Goal: Task Accomplishment & Management: Manage account settings

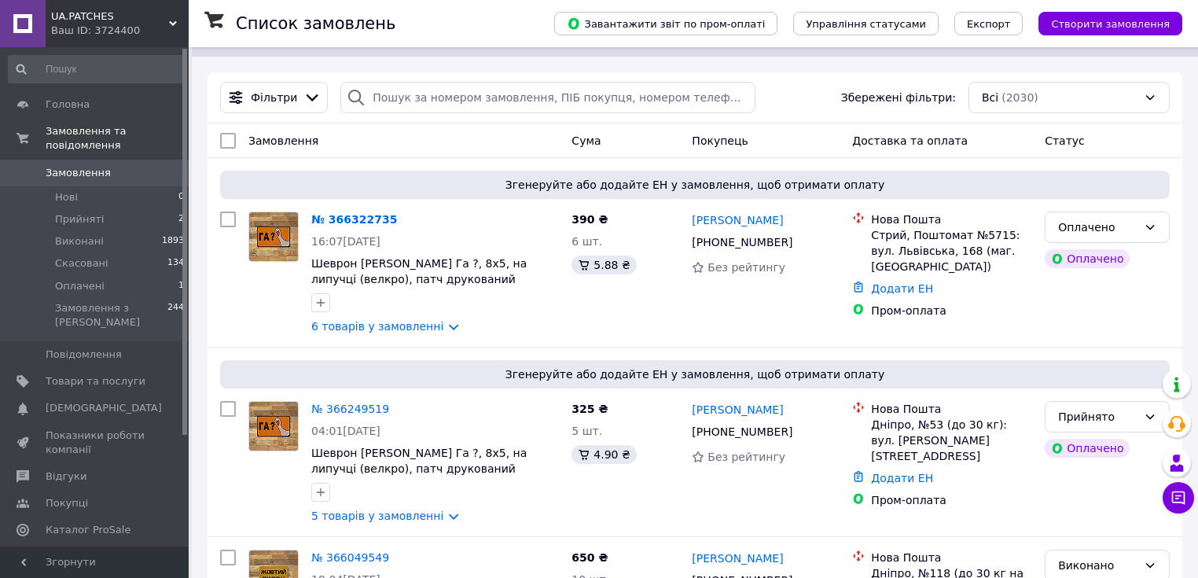
scroll to position [126, 0]
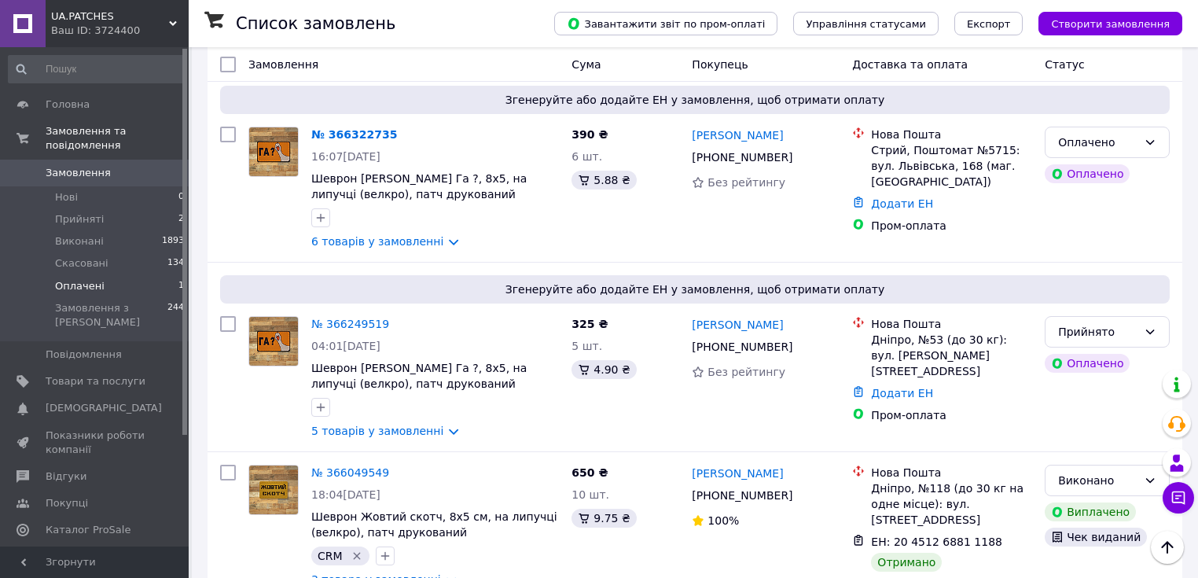
click at [86, 279] on span "Оплачені" at bounding box center [80, 286] width 50 height 14
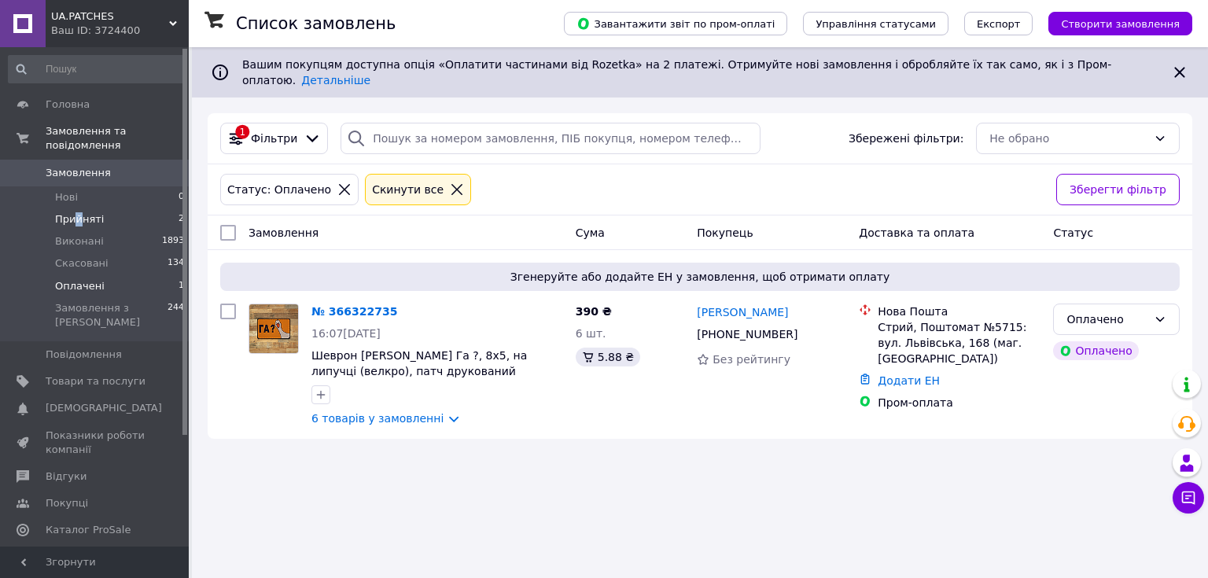
click at [79, 212] on span "Прийняті" at bounding box center [79, 219] width 49 height 14
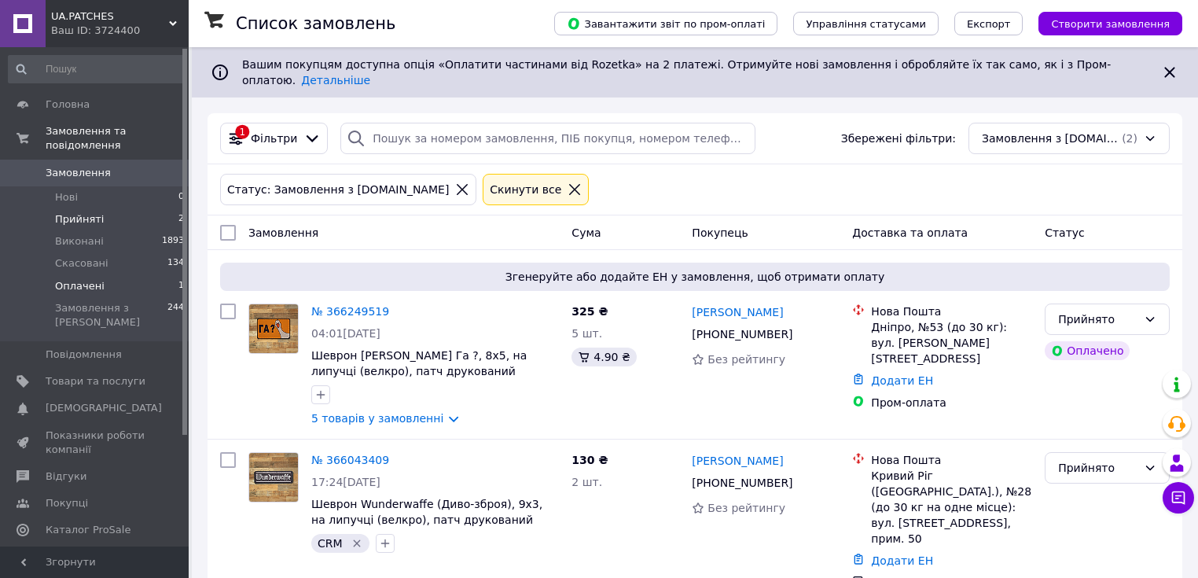
click at [88, 279] on span "Оплачені" at bounding box center [80, 286] width 50 height 14
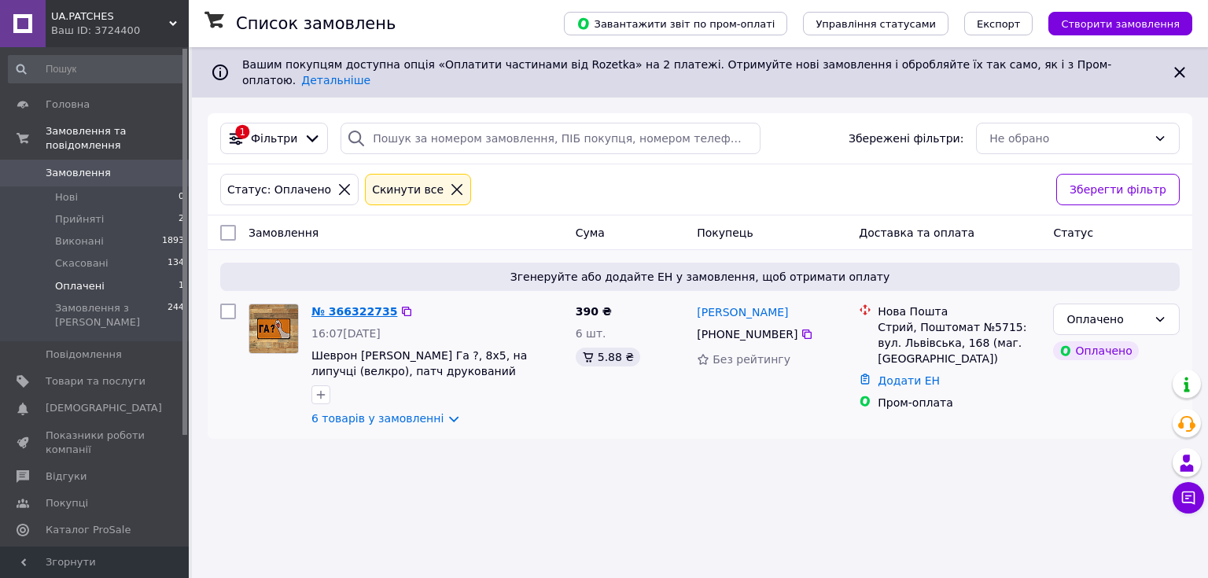
click at [365, 305] on link "№ 366322735" at bounding box center [354, 311] width 86 height 13
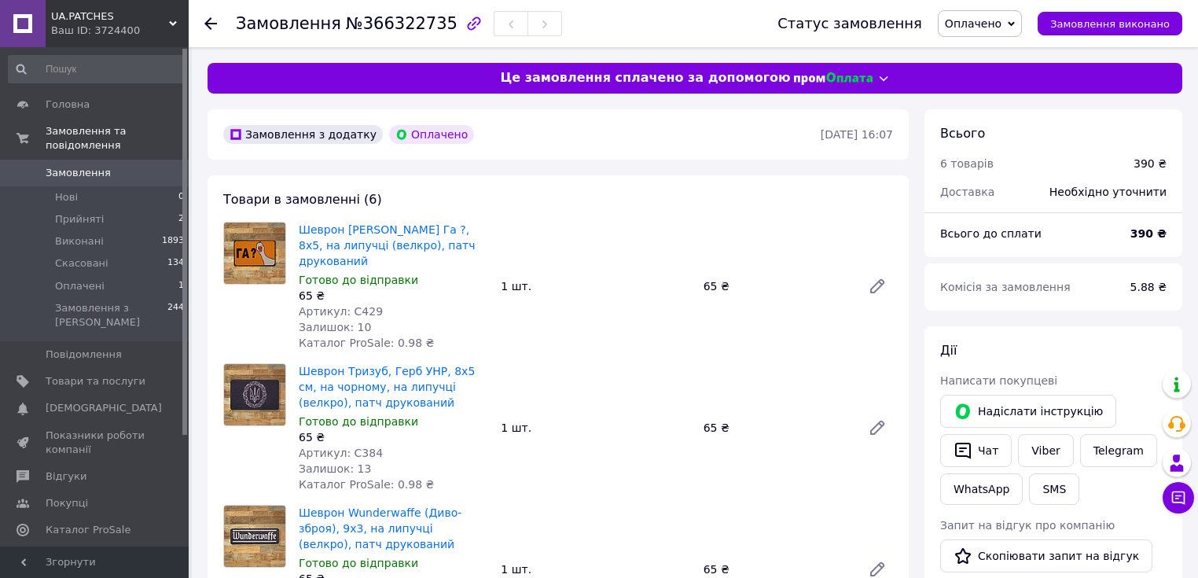
click at [1002, 22] on span "Оплачено" at bounding box center [973, 23] width 57 height 13
click at [1006, 51] on li "Прийнято" at bounding box center [980, 55] width 83 height 24
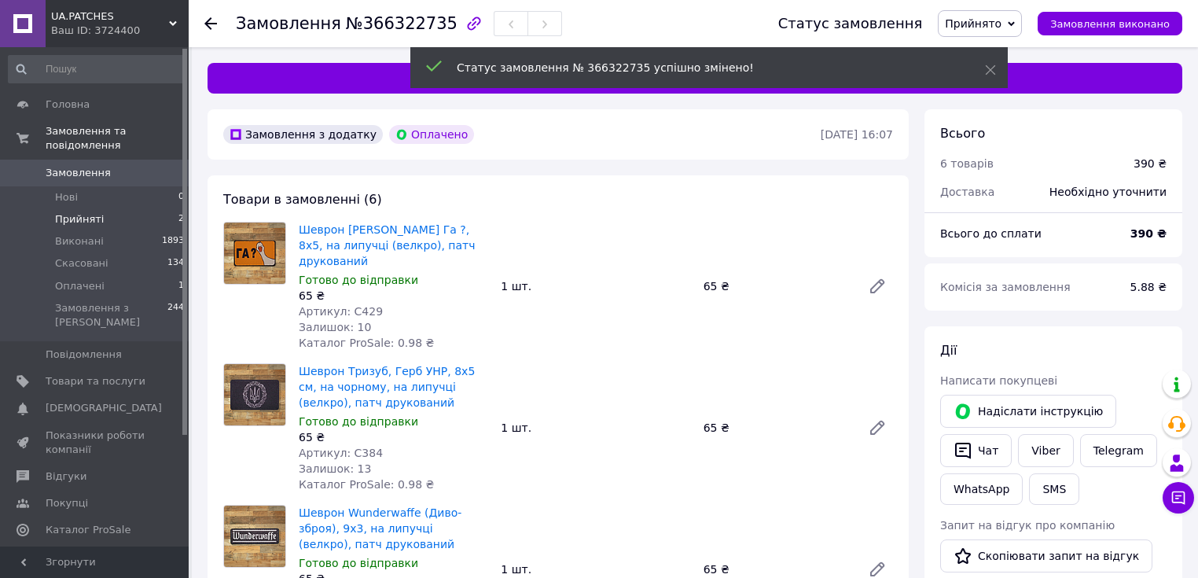
click at [72, 212] on span "Прийняті" at bounding box center [79, 219] width 49 height 14
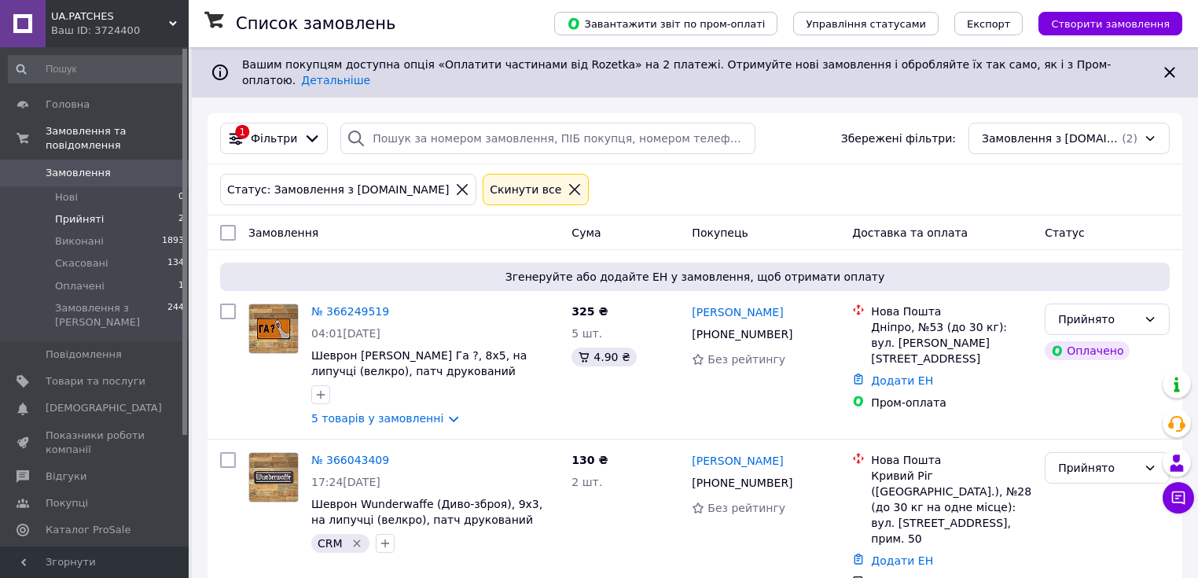
click at [78, 212] on span "Прийняті" at bounding box center [79, 219] width 49 height 14
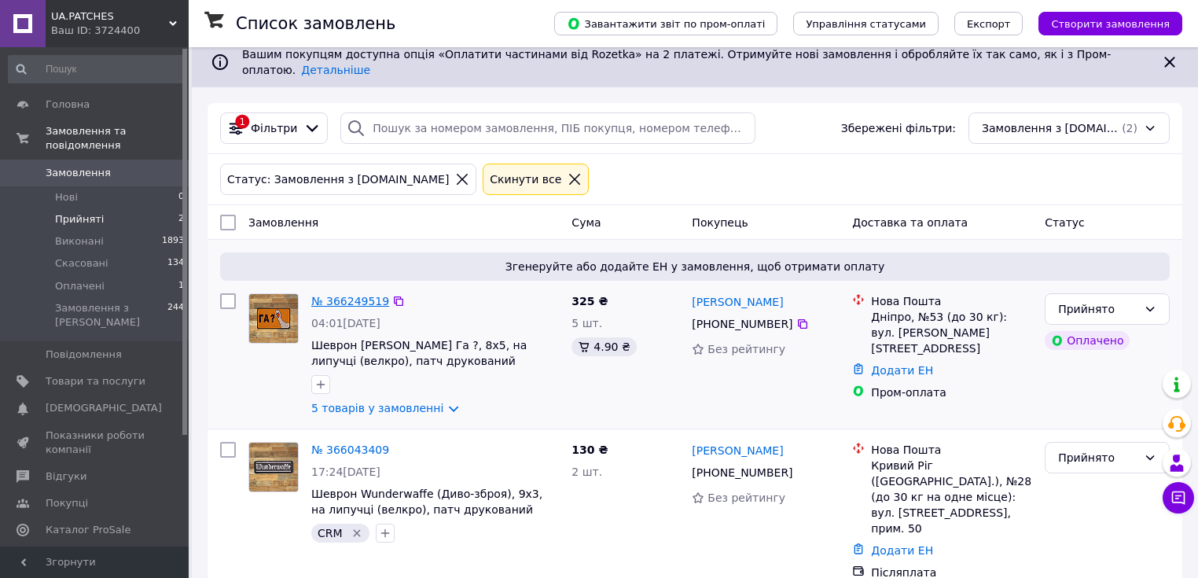
scroll to position [13, 0]
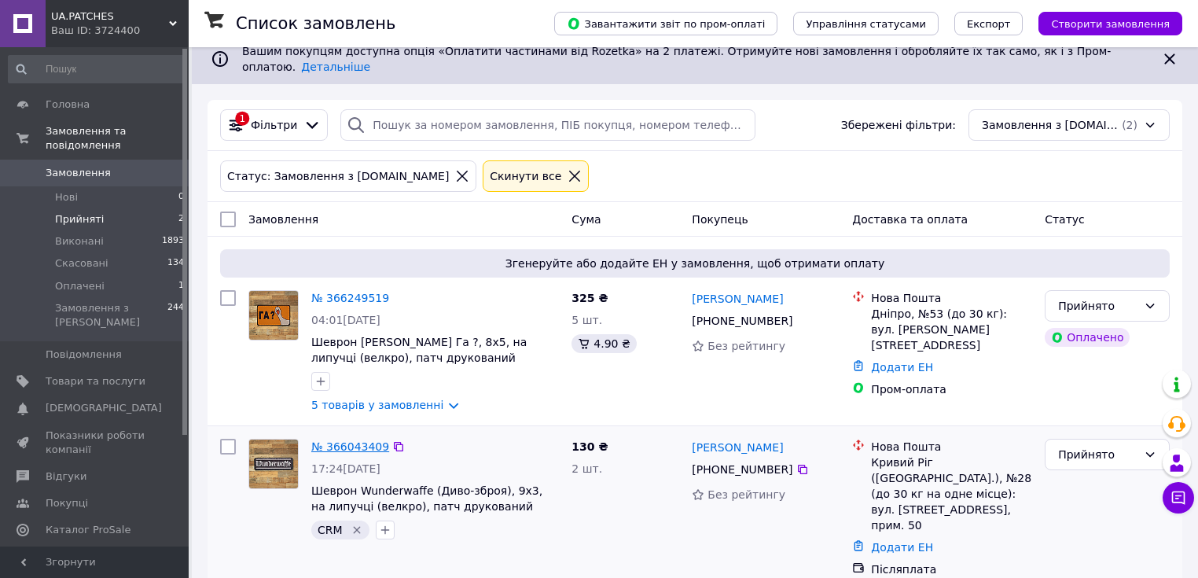
click at [343, 440] on link "№ 366043409" at bounding box center [350, 446] width 78 height 13
